Goal: Book appointment/travel/reservation

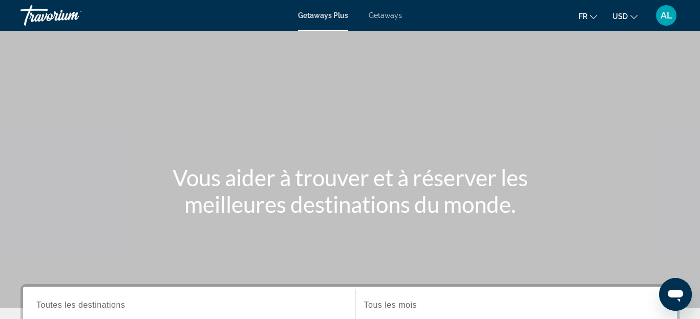
click at [633, 15] on icon "Change currency" at bounding box center [633, 16] width 7 height 7
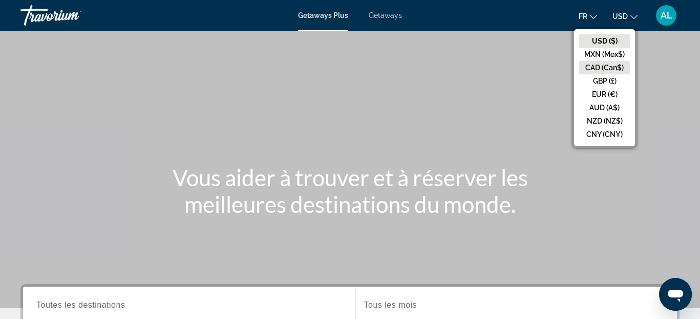
click at [605, 65] on button "CAD (Can$)" at bounding box center [604, 67] width 51 height 13
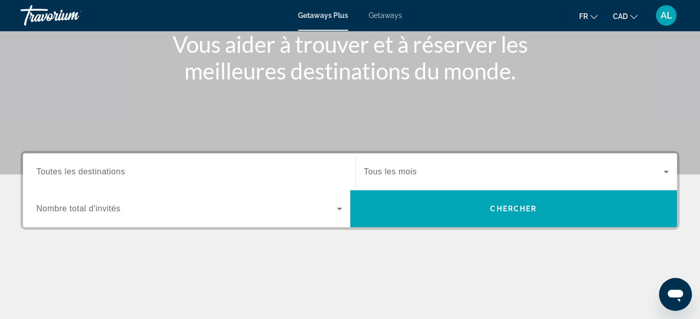
scroll to position [154, 0]
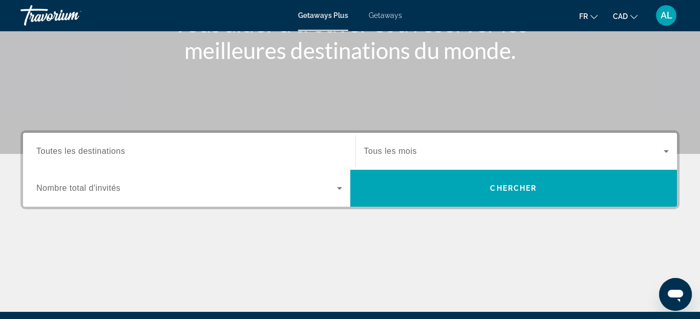
click at [122, 152] on span "Toutes les destinations" at bounding box center [80, 150] width 89 height 9
click at [122, 152] on input "Destination Toutes les destinations" at bounding box center [189, 151] width 306 height 12
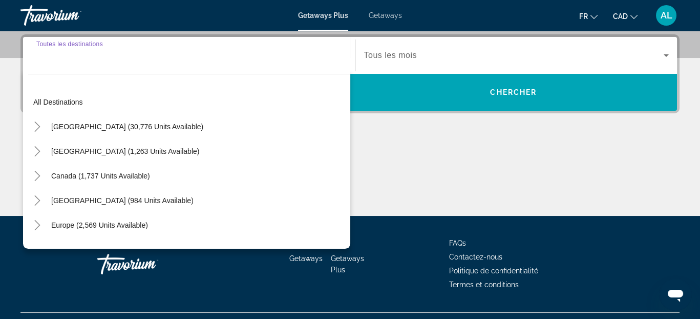
scroll to position [250, 0]
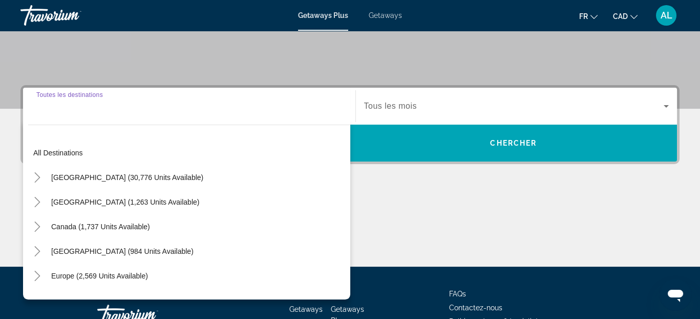
click at [81, 109] on input "Destination Toutes les destinations" at bounding box center [189, 106] width 306 height 12
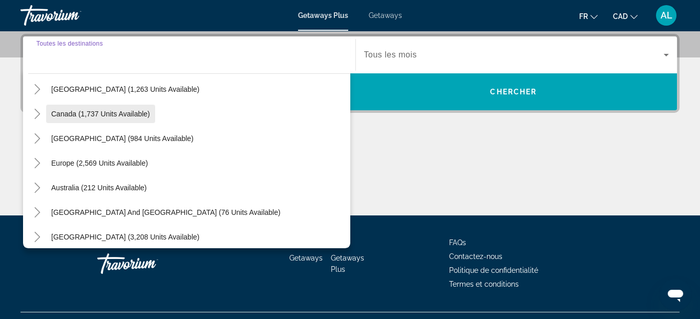
scroll to position [0, 0]
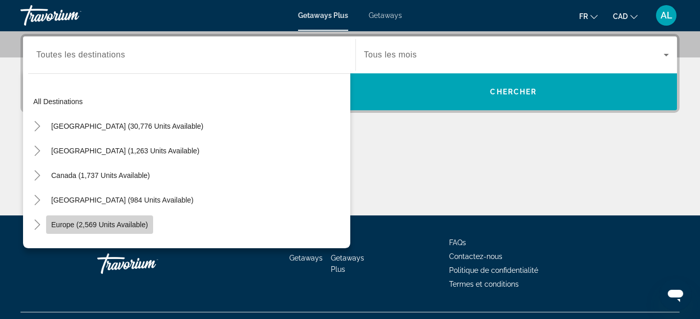
click at [92, 225] on span "Europe (2,569 units available)" at bounding box center [99, 224] width 97 height 8
type input "**********"
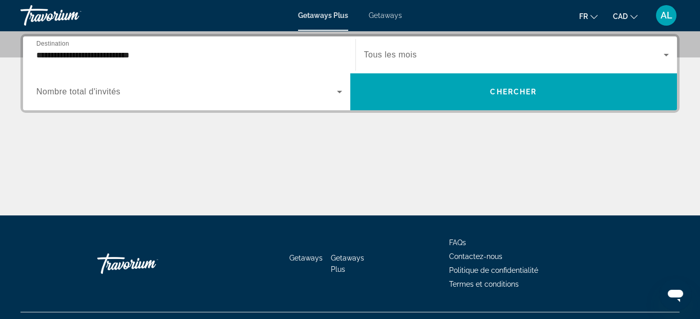
click at [113, 95] on label "Occupancy Nombre total d'invités" at bounding box center [78, 91] width 84 height 9
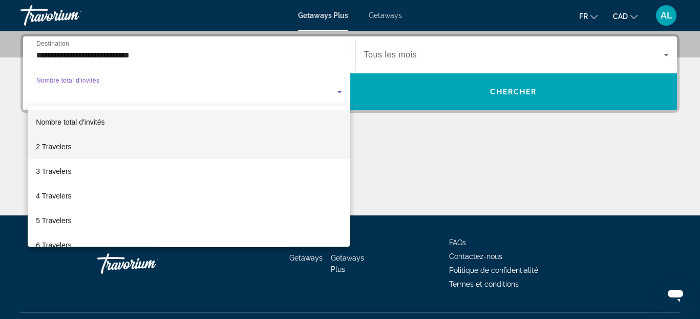
click at [66, 144] on span "2 Travelers" at bounding box center [53, 146] width 35 height 12
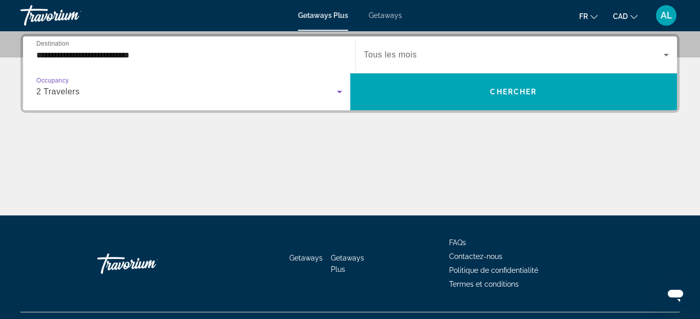
click at [471, 55] on span "Search widget" at bounding box center [514, 55] width 300 height 12
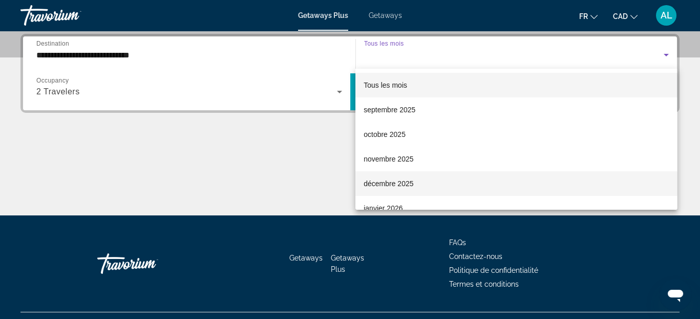
click at [420, 181] on mat-option "décembre 2025" at bounding box center [516, 183] width 322 height 25
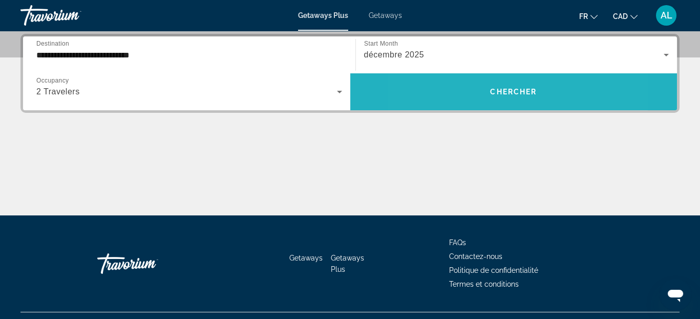
click at [468, 90] on span "Search widget" at bounding box center [513, 91] width 327 height 25
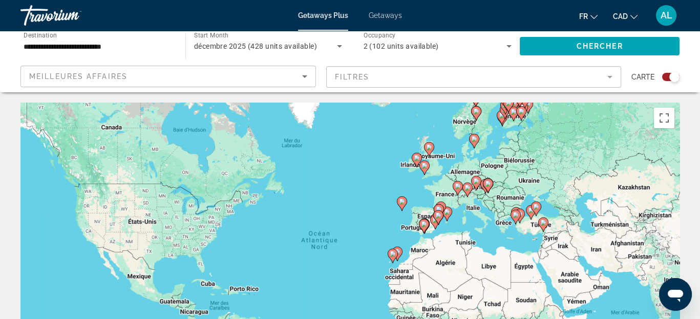
click at [422, 227] on icon "Main content" at bounding box center [423, 225] width 9 height 13
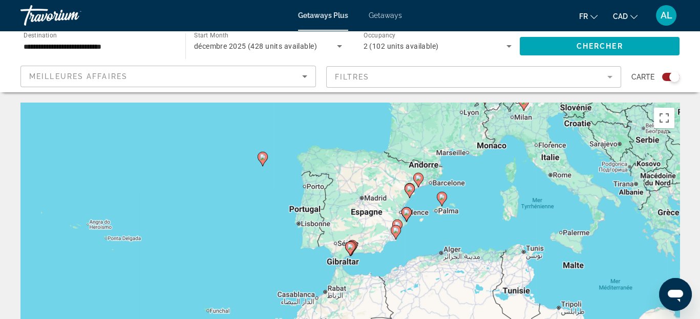
click at [264, 159] on image "Main content" at bounding box center [263, 157] width 6 height 6
type input "**********"
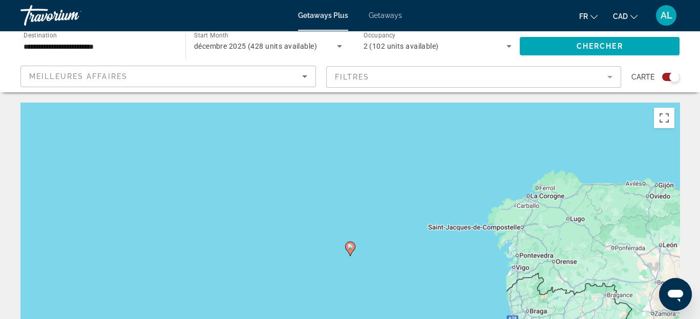
click at [350, 247] on image "Main content" at bounding box center [350, 246] width 6 height 6
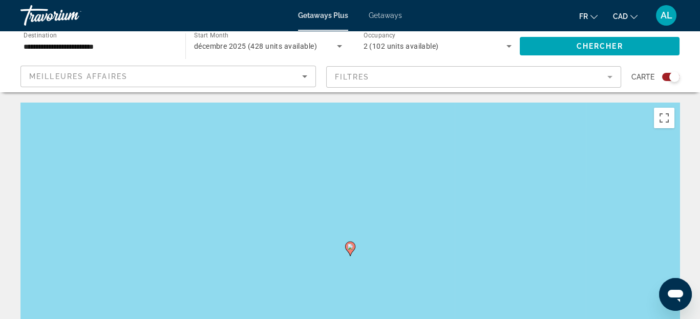
click at [350, 247] on image "Main content" at bounding box center [350, 246] width 6 height 6
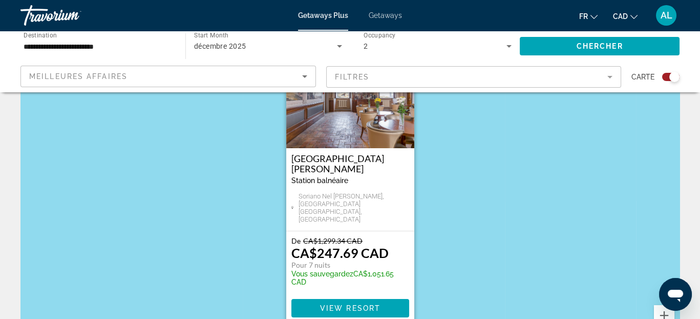
scroll to position [102, 0]
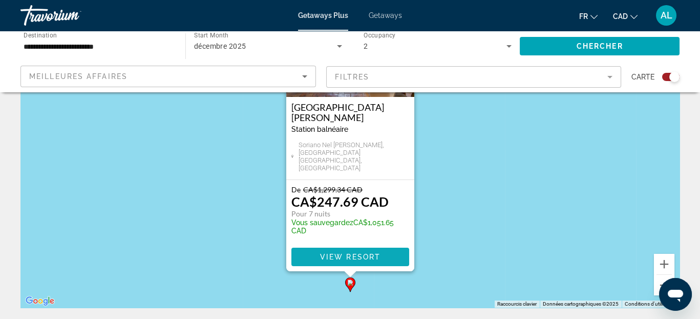
click at [345, 258] on span "View Resort" at bounding box center [350, 256] width 60 height 8
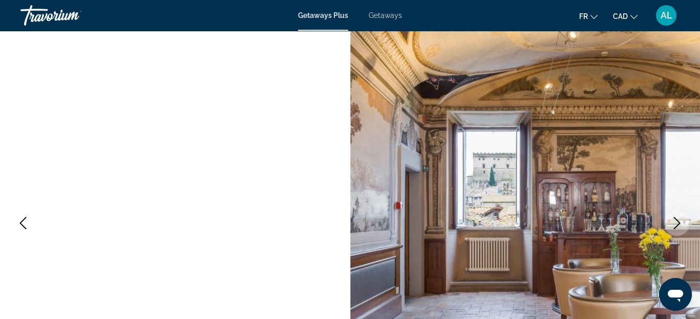
scroll to position [102, 0]
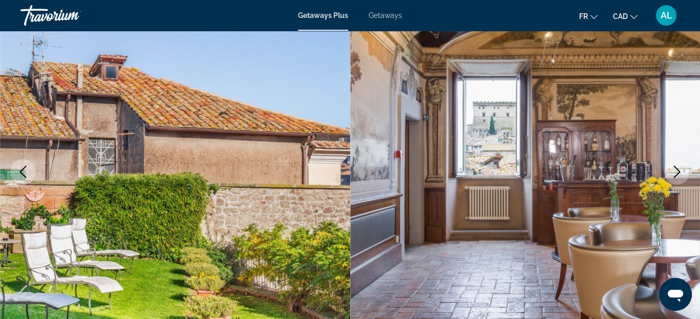
click at [675, 173] on icon "Next image" at bounding box center [677, 171] width 12 height 12
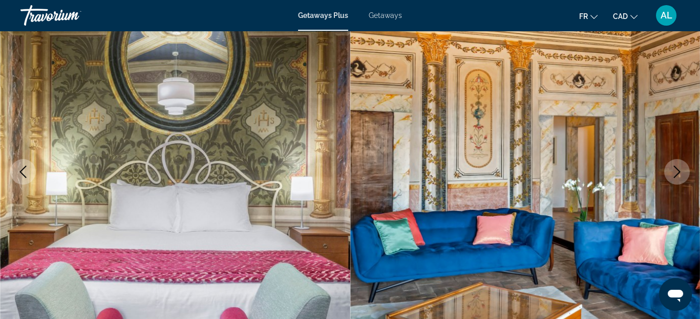
click at [675, 173] on icon "Next image" at bounding box center [677, 171] width 12 height 12
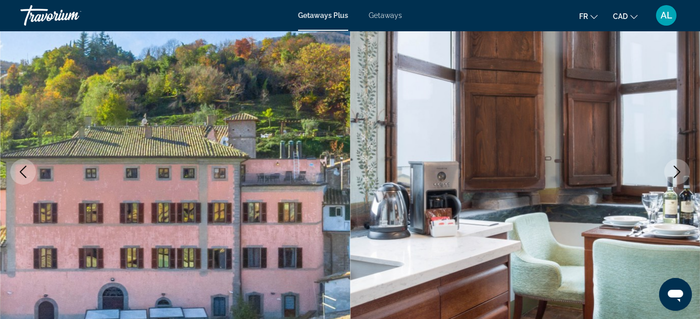
click at [675, 173] on icon "Next image" at bounding box center [677, 171] width 12 height 12
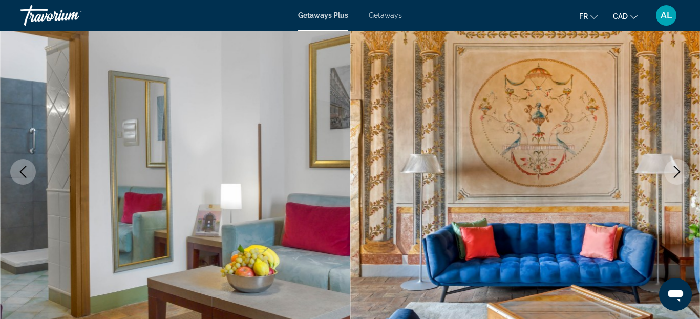
click at [675, 173] on icon "Next image" at bounding box center [677, 171] width 12 height 12
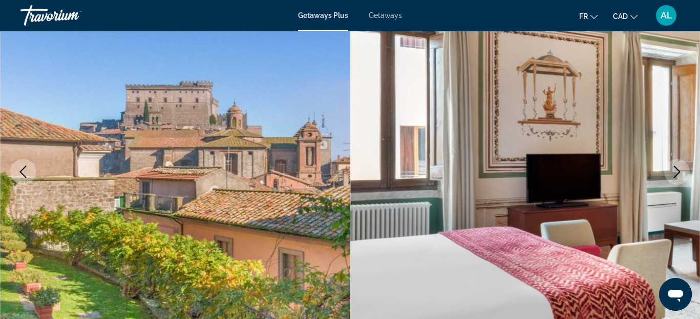
click at [675, 173] on icon "Next image" at bounding box center [677, 171] width 12 height 12
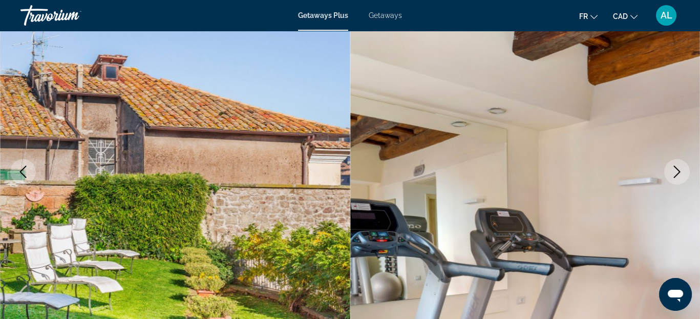
click at [675, 173] on icon "Next image" at bounding box center [677, 171] width 12 height 12
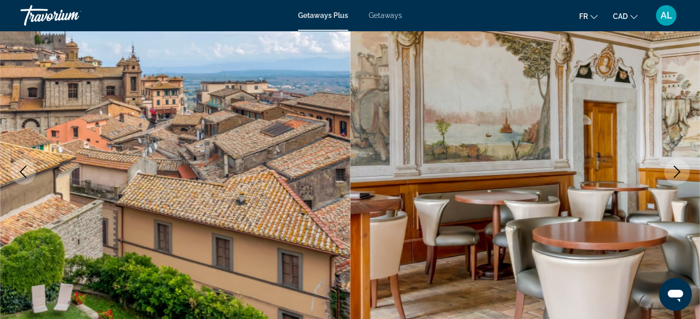
click at [675, 173] on icon "Next image" at bounding box center [677, 171] width 12 height 12
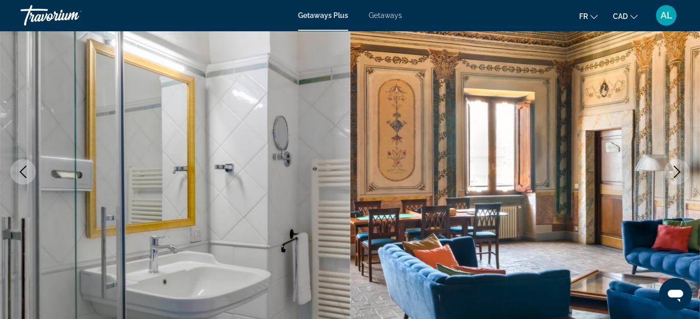
click at [675, 173] on icon "Next image" at bounding box center [677, 171] width 12 height 12
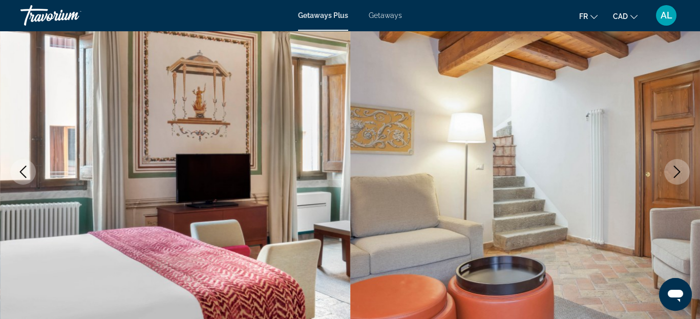
click at [675, 173] on icon "Next image" at bounding box center [677, 171] width 12 height 12
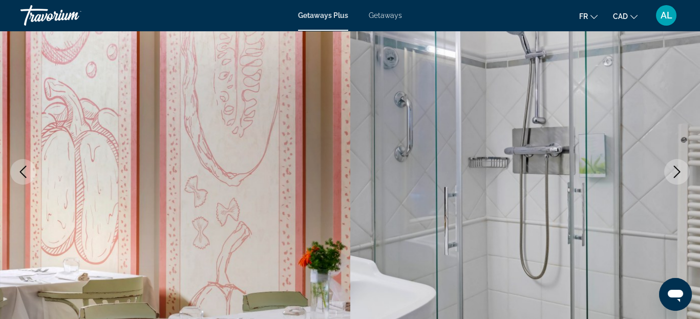
click at [675, 173] on icon "Next image" at bounding box center [677, 171] width 12 height 12
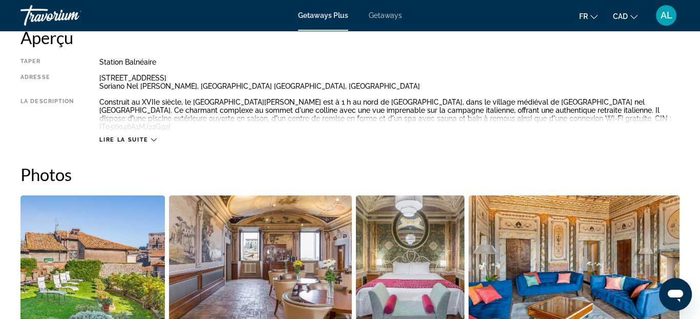
scroll to position [563, 0]
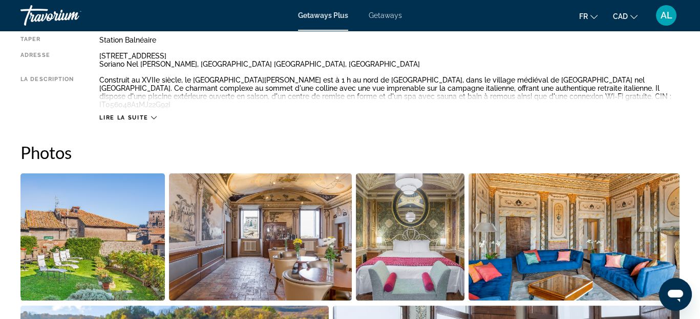
click at [152, 115] on icon "Main content" at bounding box center [154, 118] width 6 height 6
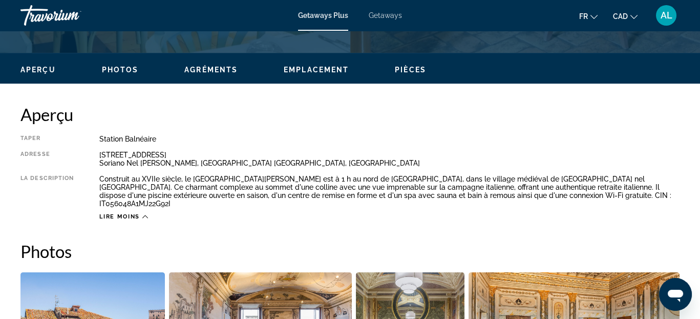
scroll to position [461, 0]
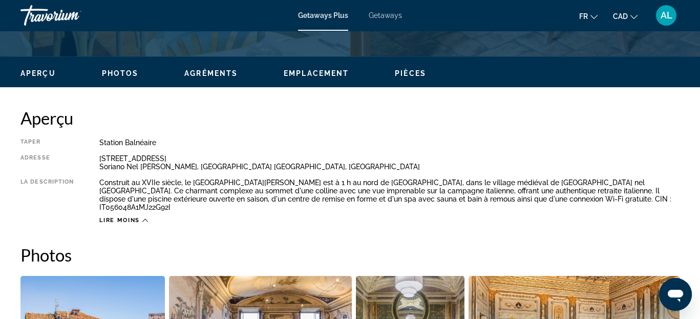
click at [323, 74] on span "Emplacement" at bounding box center [316, 73] width 65 height 8
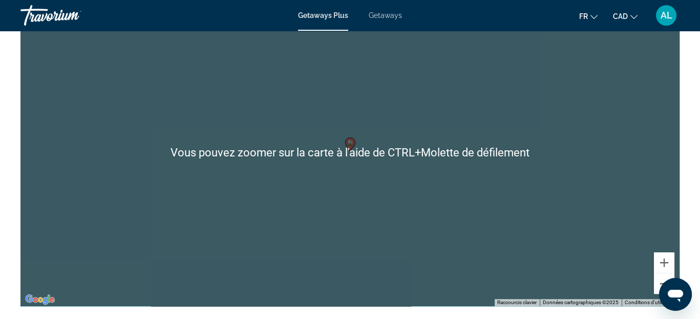
scroll to position [1533, 0]
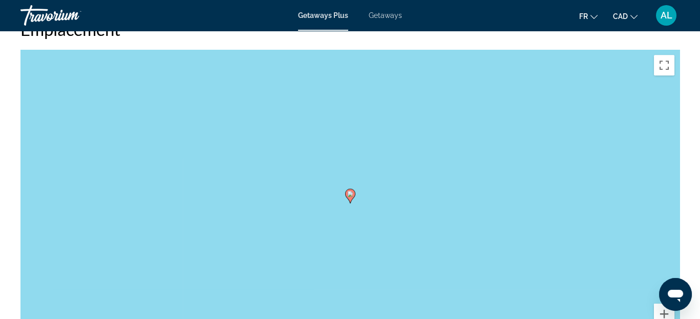
click at [385, 16] on span "Getaways" at bounding box center [385, 15] width 33 height 8
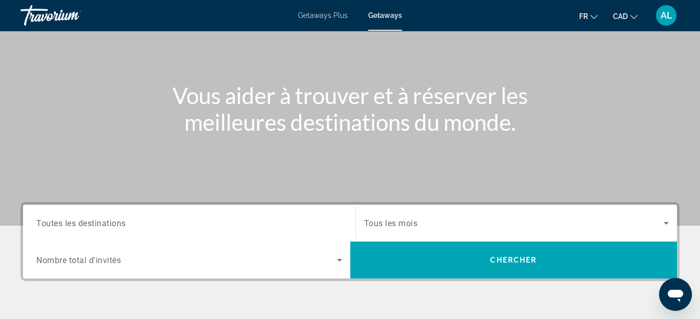
scroll to position [205, 0]
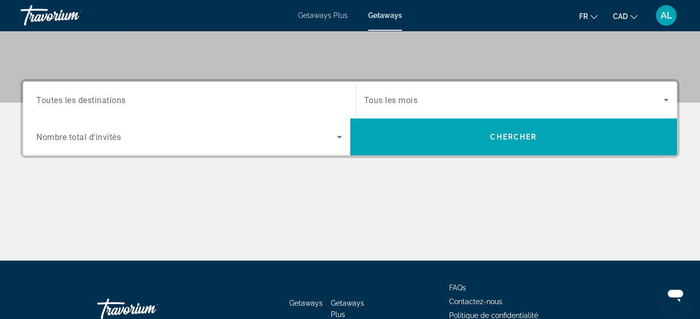
click at [159, 100] on input "Destination Toutes les destinations" at bounding box center [189, 100] width 306 height 12
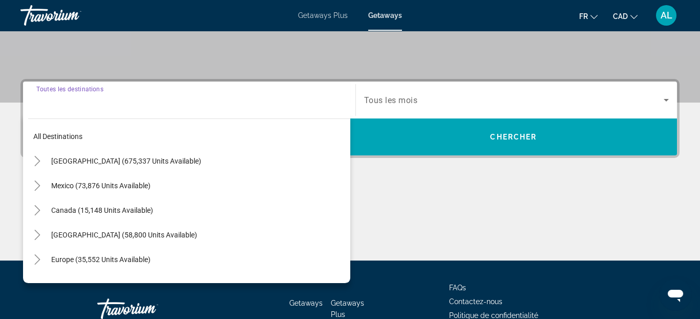
scroll to position [250, 0]
